Goal: Check status: Check status

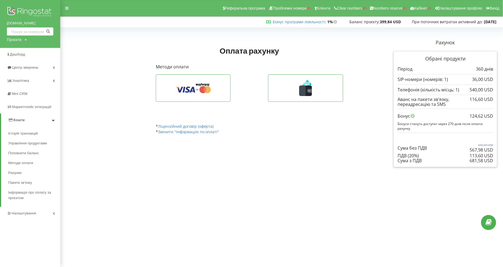
click at [13, 38] on div "Проєкти" at bounding box center [14, 39] width 15 height 5
click at [18, 53] on input "text" at bounding box center [23, 51] width 27 height 8
click at [34, 75] on link "Аналiтика" at bounding box center [30, 80] width 60 height 13
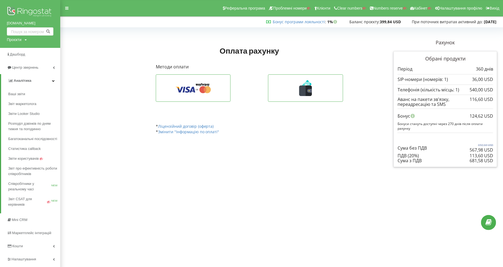
click at [15, 41] on div "Проєкти" at bounding box center [14, 39] width 15 height 5
click at [21, 51] on input "as" at bounding box center [23, 51] width 27 height 8
type input "[DOMAIN_NAME]"
click at [47, 48] on link "Пошук" at bounding box center [45, 51] width 15 height 8
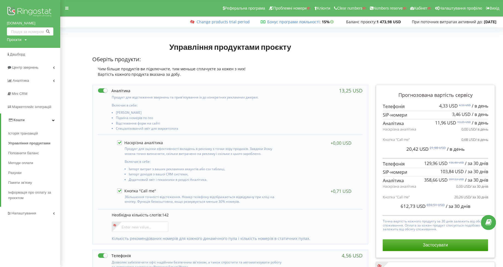
click at [18, 44] on div "arpal.ua Проєкти Пошук" at bounding box center [30, 24] width 60 height 48
click at [14, 40] on div "Проєкти" at bounding box center [14, 39] width 15 height 5
click at [22, 49] on input "text" at bounding box center [23, 51] width 27 height 8
type input "[DOMAIN_NAME]"
click at [43, 52] on span "Пошук" at bounding box center [45, 51] width 10 height 5
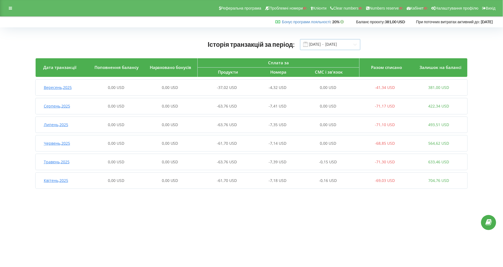
click at [318, 45] on input "[DATE] - [DATE]" at bounding box center [330, 44] width 60 height 11
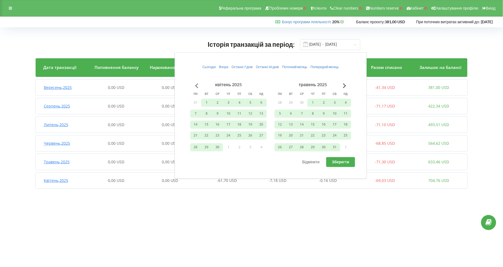
click at [196, 86] on button "Go to previous month" at bounding box center [196, 85] width 11 height 11
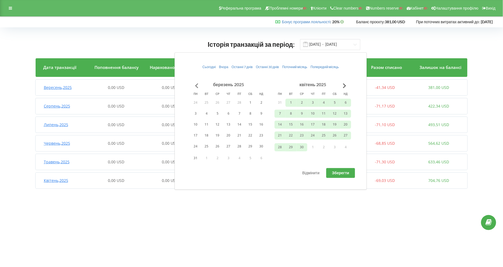
click at [196, 86] on button "Go to previous month" at bounding box center [196, 85] width 11 height 11
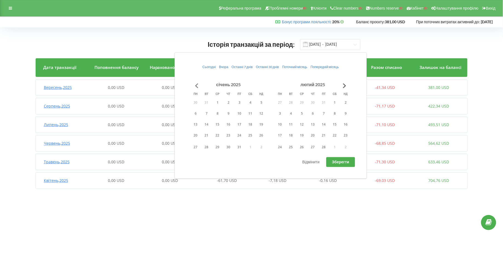
click at [196, 86] on button "Go to previous month" at bounding box center [196, 85] width 11 height 11
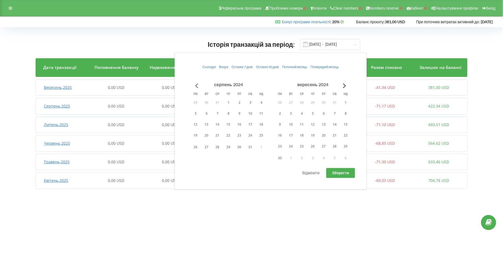
click at [196, 86] on button "Go to previous month" at bounding box center [196, 85] width 11 height 11
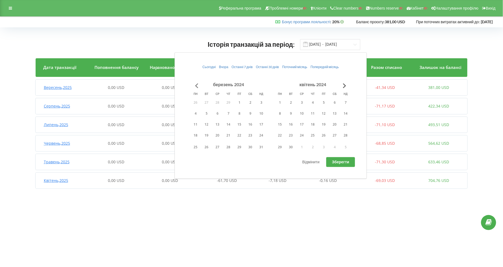
click at [196, 86] on button "Go to previous month" at bounding box center [196, 85] width 11 height 11
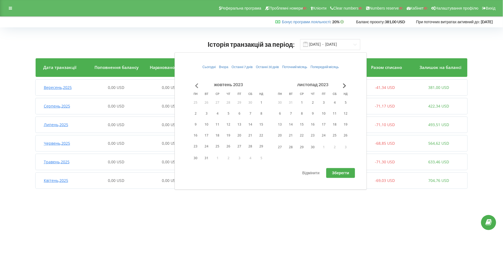
click at [196, 86] on button "Go to previous month" at bounding box center [196, 85] width 11 height 11
click at [208, 99] on button "1" at bounding box center [206, 103] width 11 height 8
click at [348, 85] on button "Go to next month" at bounding box center [344, 85] width 11 height 11
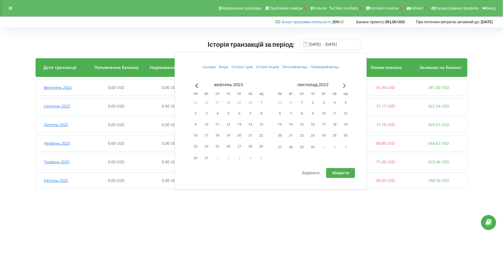
click at [348, 85] on button "Go to next month" at bounding box center [344, 85] width 11 height 11
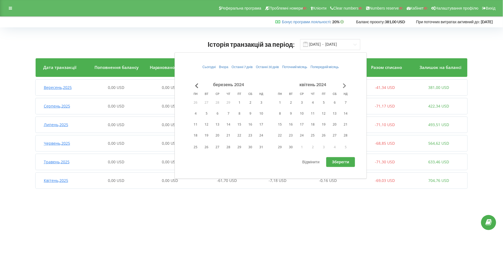
click at [348, 85] on button "Go to next month" at bounding box center [344, 85] width 11 height 11
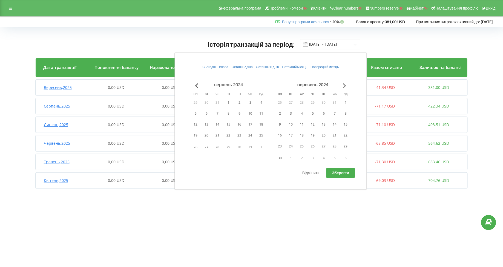
click at [348, 85] on button "Go to next month" at bounding box center [344, 85] width 11 height 11
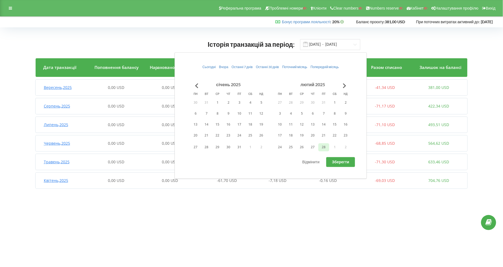
click at [324, 146] on button "28" at bounding box center [323, 147] width 11 height 8
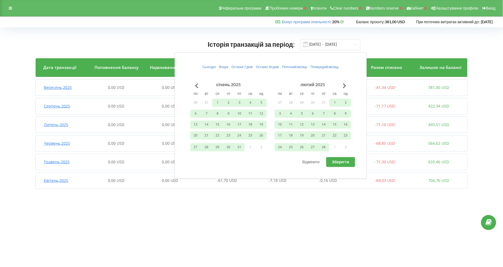
click at [337, 160] on span "Зберегти" at bounding box center [340, 162] width 17 height 5
type input "01.08.2023 - 28.02.2025"
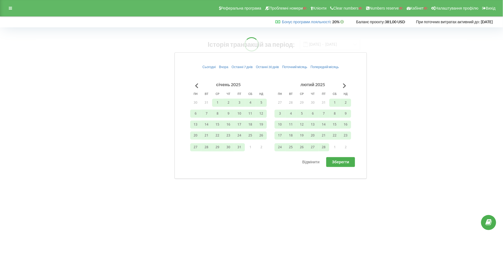
click at [80, 165] on body "Реферальна програма Проблемні номери Клієнти Clear numbers Numbers reserve Кабі…" at bounding box center [251, 133] width 503 height 267
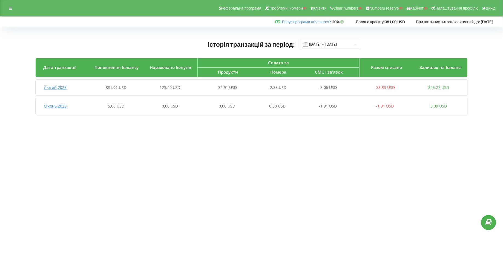
click at [53, 87] on span "Лютий , 2025" at bounding box center [55, 87] width 23 height 5
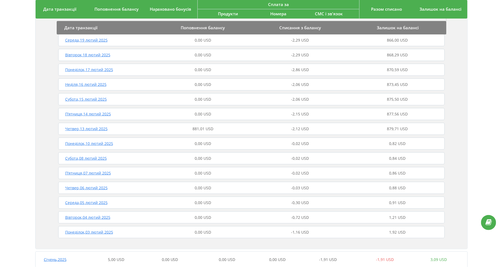
scroll to position [226, 0]
click at [92, 128] on span "Четвер , 13 лютий 2025" at bounding box center [86, 126] width 42 height 5
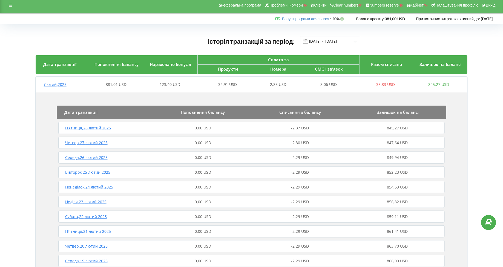
scroll to position [0, 0]
